Goal: Task Accomplishment & Management: Manage account settings

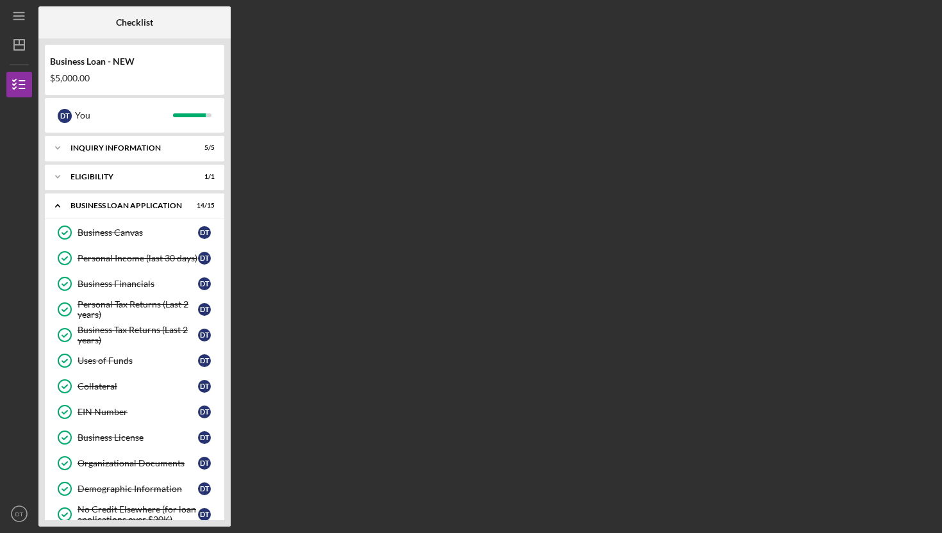
click at [476, 1] on div "Icon/Menu Checklist Checklist Business Loan - NEW $5,000.00 D T You Icon/Expand…" at bounding box center [470, 263] width 929 height 527
